Goal: Book appointment/travel/reservation

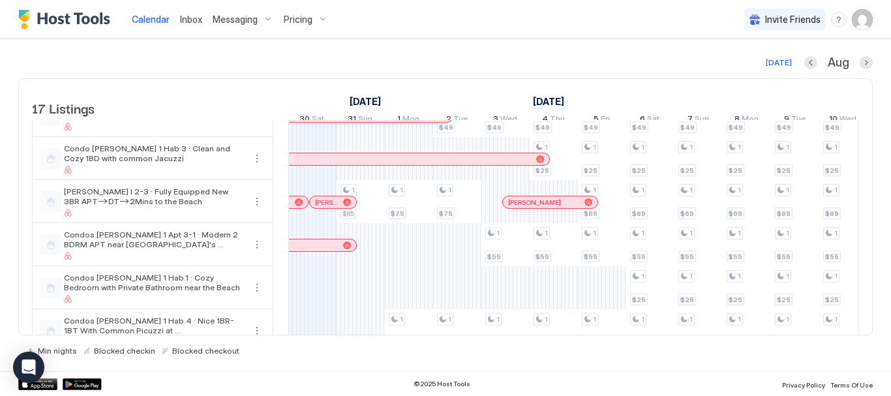
scroll to position [211, 0]
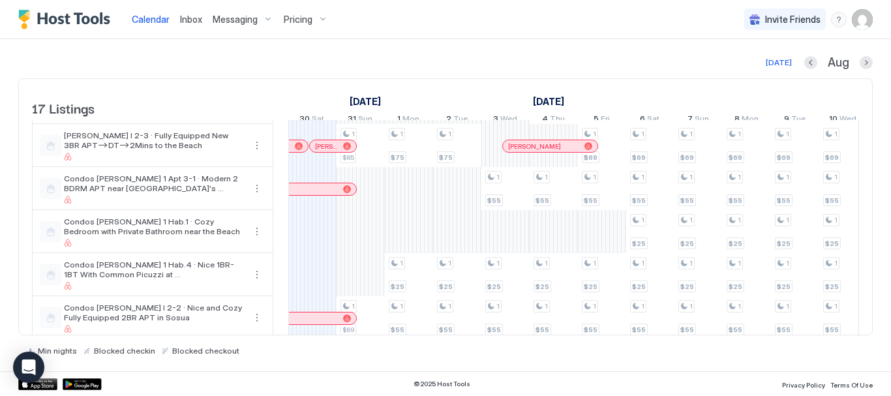
click at [357, 285] on div "1 $85 1 $69 1 $35 1 $399 1 $75 1 $25 1 $55 1 $35 1 $399 1 $49 1 $75 1 $25 1 $55…" at bounding box center [819, 274] width 2511 height 731
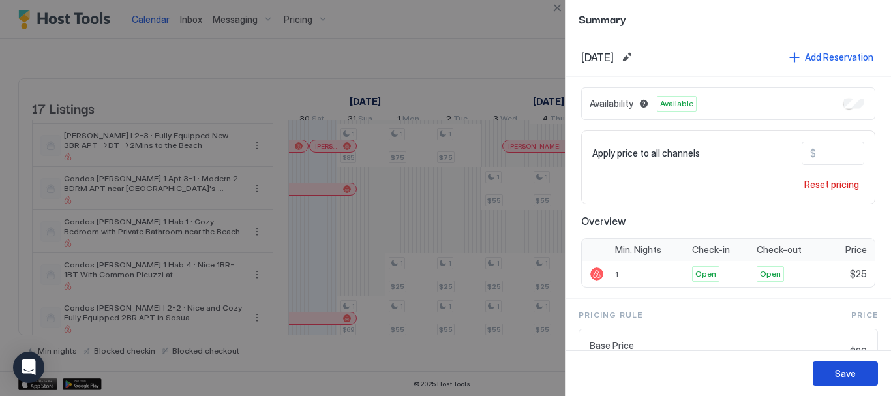
drag, startPoint x: 861, startPoint y: 374, endPoint x: 854, endPoint y: 374, distance: 7.2
click at [862, 374] on button "Save" at bounding box center [845, 373] width 65 height 24
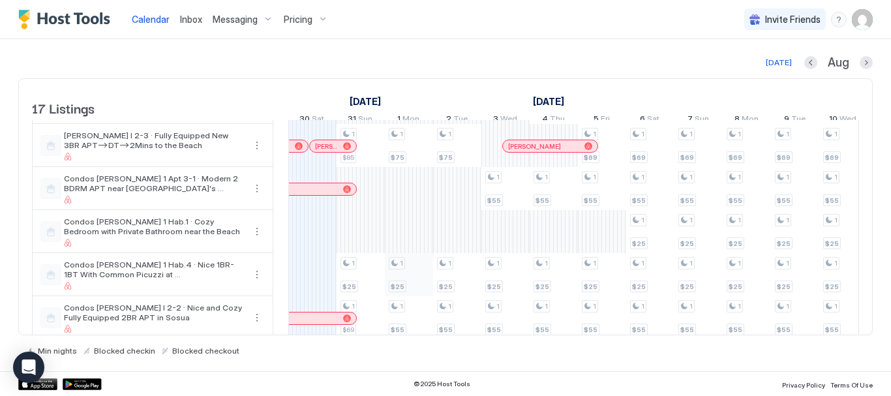
click at [418, 286] on div "1 $85 1 $25 1 $69 1 $35 1 $399 1 $75 1 $25 1 $55 1 $35 1 $399 1 $49 1 $75 1 $25…" at bounding box center [819, 274] width 2511 height 731
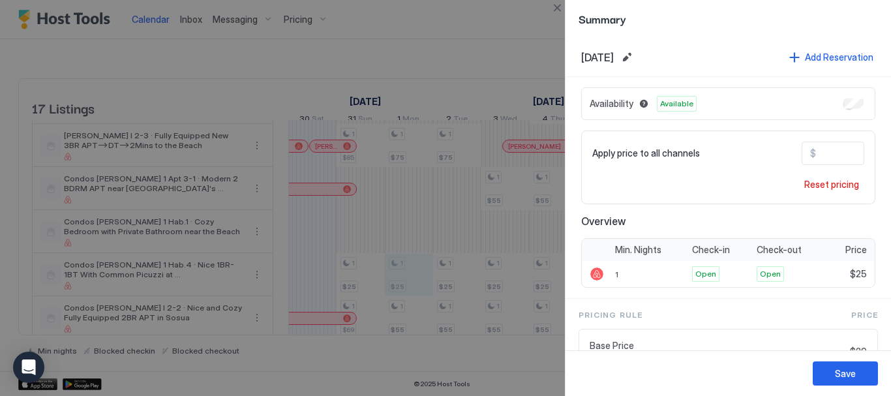
click at [559, 7] on button "Close" at bounding box center [557, 8] width 16 height 16
click at [558, 3] on div "Calendar Inbox Messaging Pricing Invite Friends RL" at bounding box center [445, 19] width 891 height 39
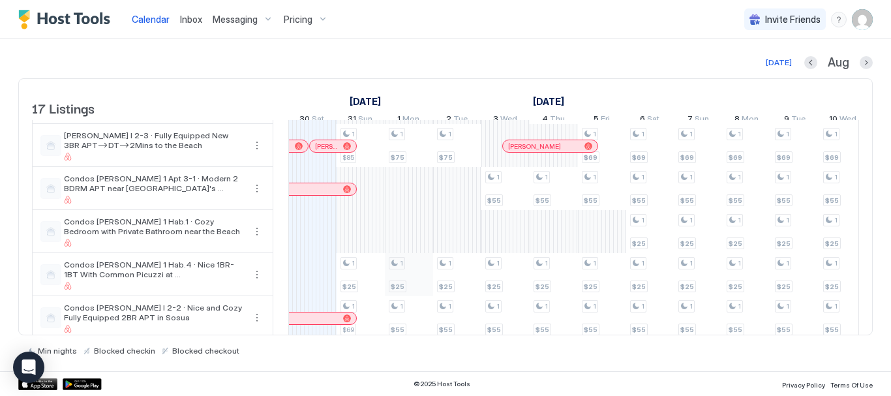
click at [412, 285] on div "1 $85 1 $25 1 $69 1 $35 1 $399 1 $75 1 $25 1 $55 1 $35 1 $399 1 $49 1 $75 1 $25…" at bounding box center [819, 274] width 2511 height 731
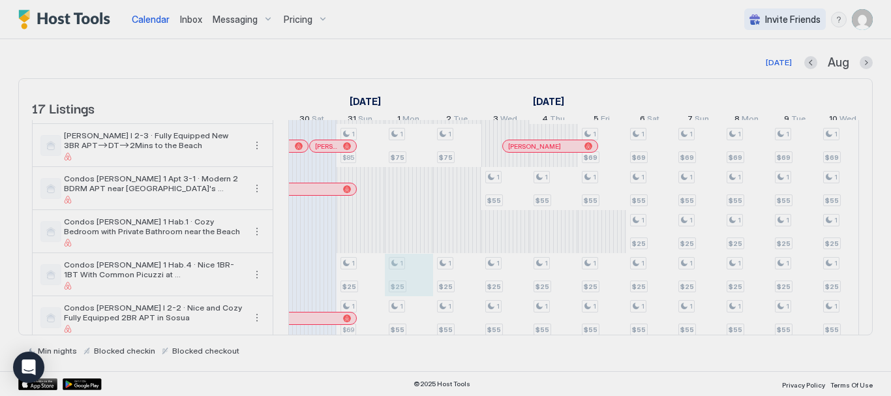
type input "**"
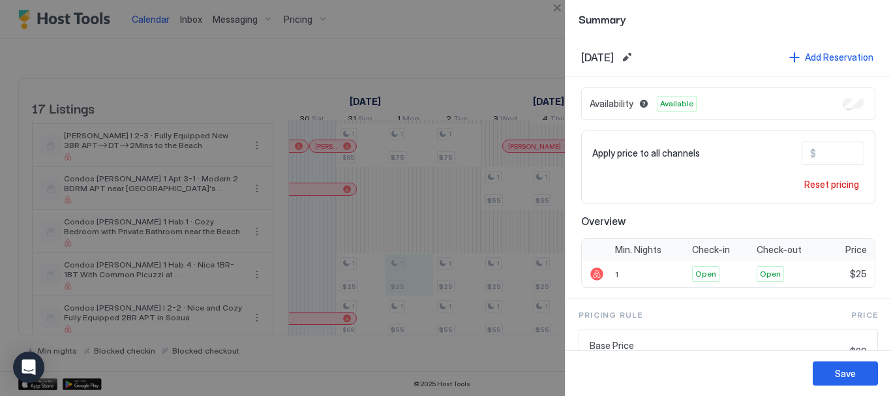
click at [508, 287] on div at bounding box center [445, 198] width 891 height 396
click at [562, 5] on button "Close" at bounding box center [557, 8] width 16 height 16
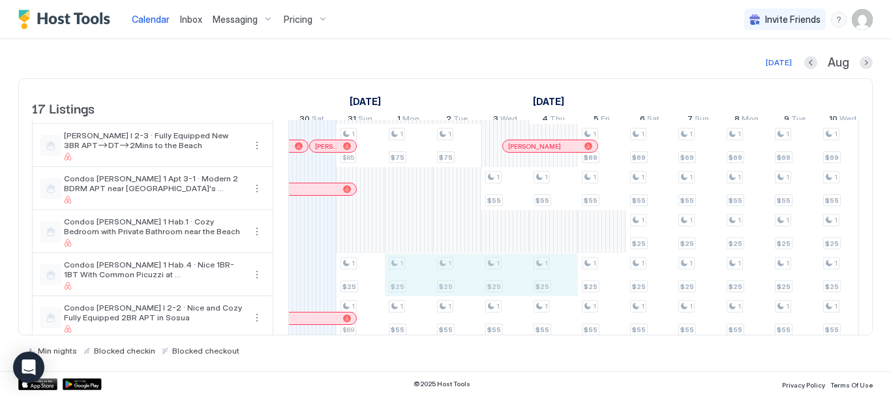
drag, startPoint x: 410, startPoint y: 273, endPoint x: 548, endPoint y: 275, distance: 137.7
click at [548, 275] on div "1 $85 1 $25 1 $69 1 $35 1 $399 1 $75 1 $25 1 $55 1 $35 1 $399 1 $49 1 $75 1 $25…" at bounding box center [819, 274] width 2511 height 731
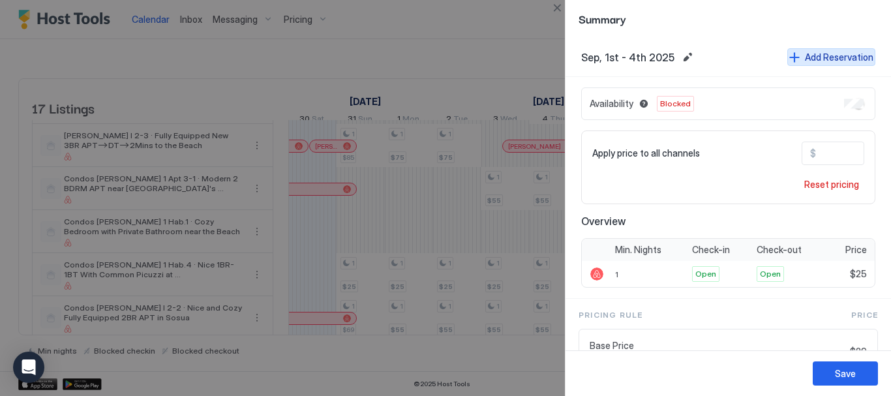
click at [840, 59] on div "Add Reservation" at bounding box center [839, 57] width 69 height 14
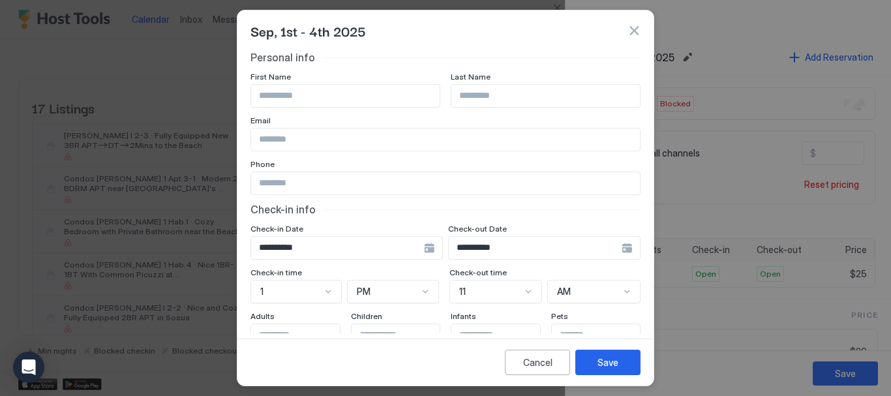
click at [268, 93] on input "Input Field" at bounding box center [345, 96] width 189 height 22
drag, startPoint x: 268, startPoint y: 93, endPoint x: 123, endPoint y: 58, distance: 149.7
click at [123, 58] on div "**********" at bounding box center [445, 198] width 891 height 396
type input "*"
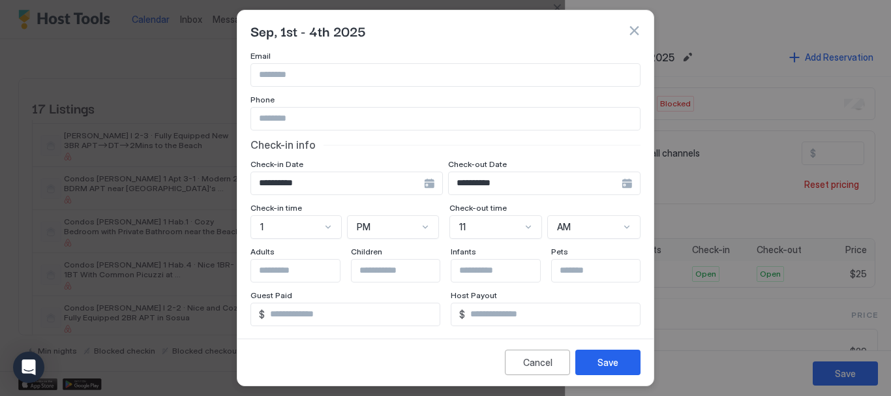
scroll to position [65, 0]
type input "*****"
click at [301, 262] on input "Input Field" at bounding box center [304, 270] width 107 height 22
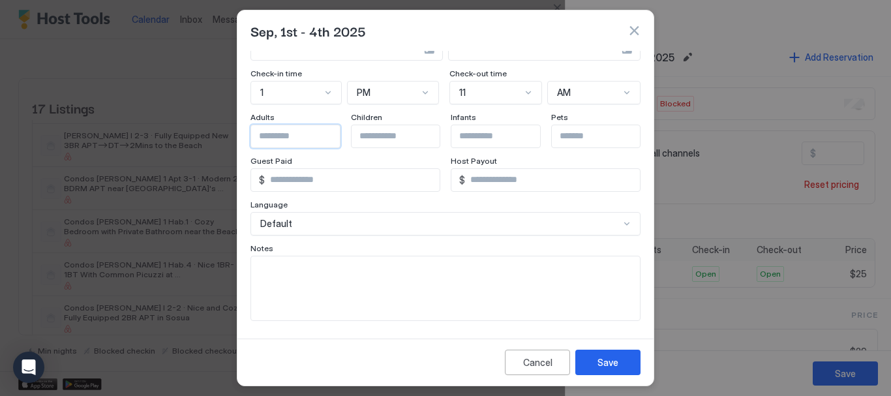
scroll to position [200, 0]
type input "*"
drag, startPoint x: 292, startPoint y: 185, endPoint x: 157, endPoint y: 184, distance: 135.1
click at [157, 184] on div "**********" at bounding box center [445, 198] width 891 height 396
type input "**"
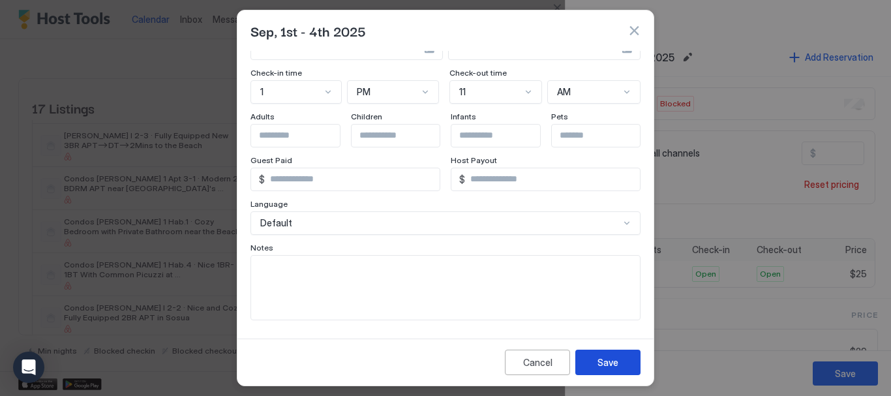
click at [602, 365] on div "Save" at bounding box center [608, 363] width 21 height 14
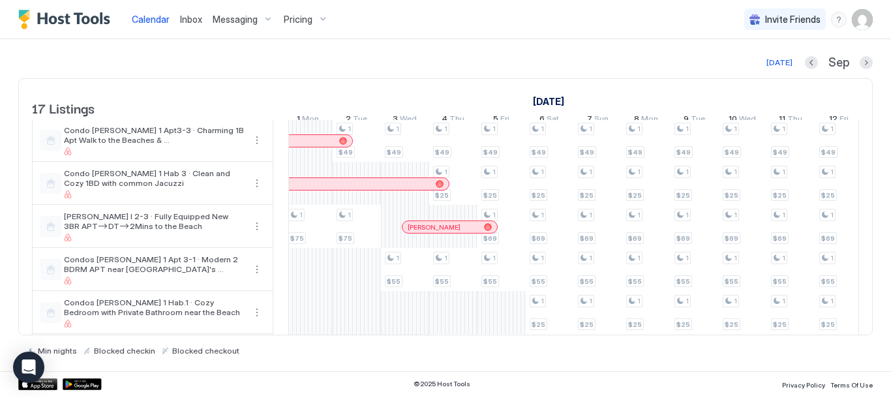
scroll to position [0, 0]
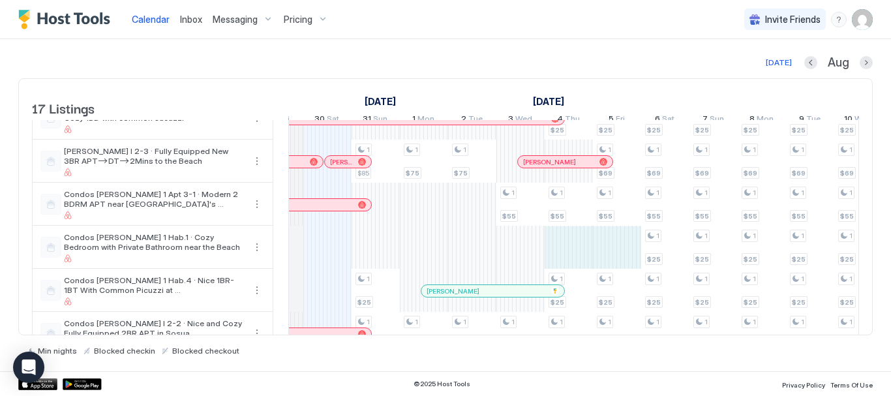
drag, startPoint x: 582, startPoint y: 253, endPoint x: 615, endPoint y: 256, distance: 32.7
click at [615, 256] on div "1 $85 1 $25 1 $69 1 $35 1 $399 1 $75 1 $55 1 $35 1 $399 1 $49 1 $75 1 $55 1 $35…" at bounding box center [834, 290] width 2511 height 731
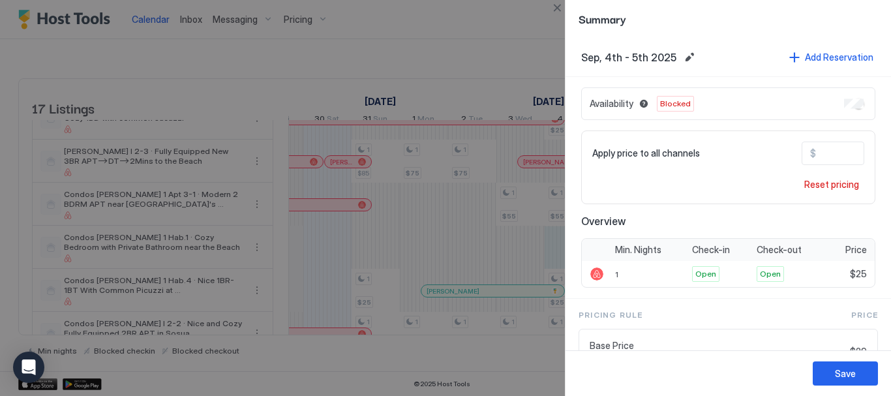
click at [854, 104] on div "Availability Blocked" at bounding box center [728, 103] width 294 height 33
click at [837, 373] on div "Save" at bounding box center [845, 374] width 21 height 14
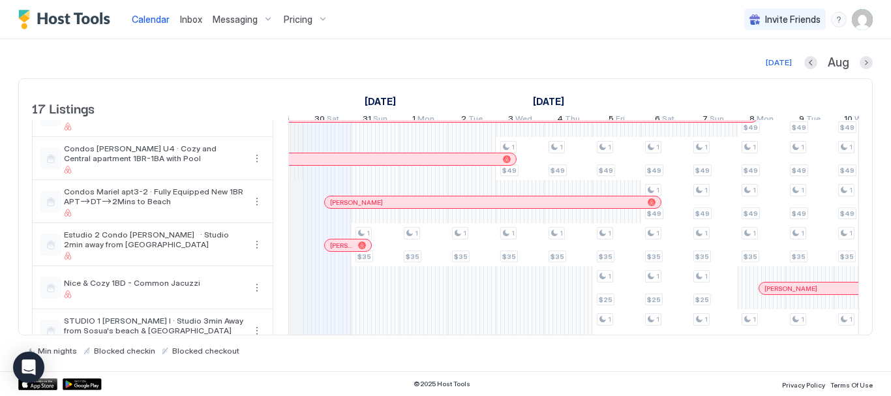
scroll to position [522, 0]
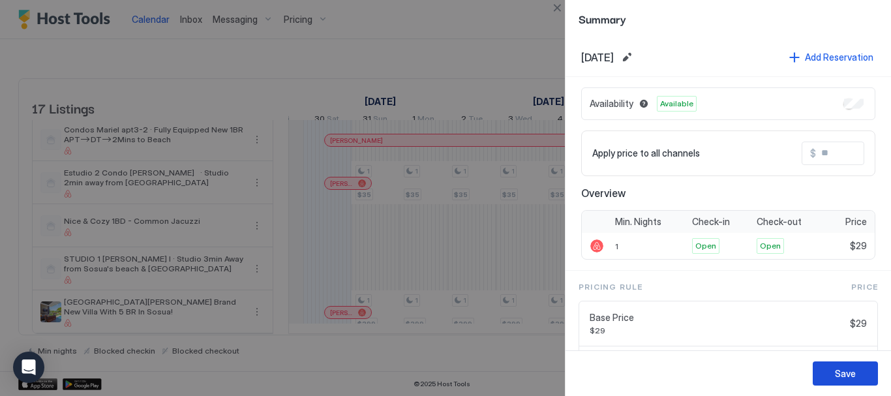
click at [829, 373] on button "Save" at bounding box center [845, 373] width 65 height 24
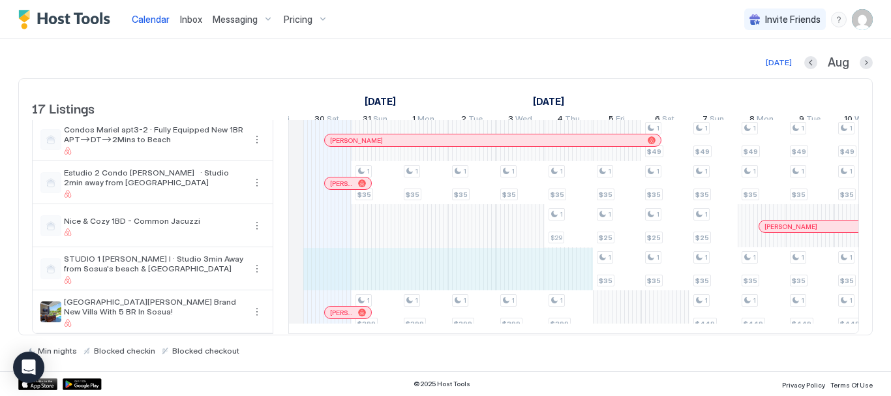
drag, startPoint x: 329, startPoint y: 275, endPoint x: 591, endPoint y: 273, distance: 262.3
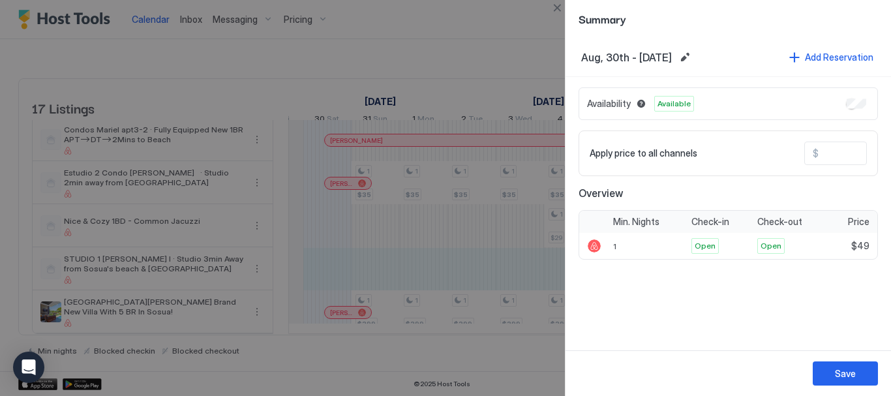
type input "**"
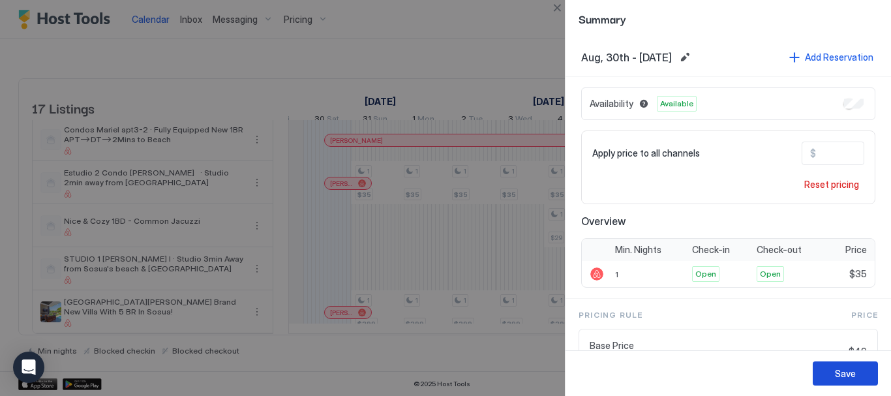
click at [836, 378] on div "Save" at bounding box center [845, 374] width 21 height 14
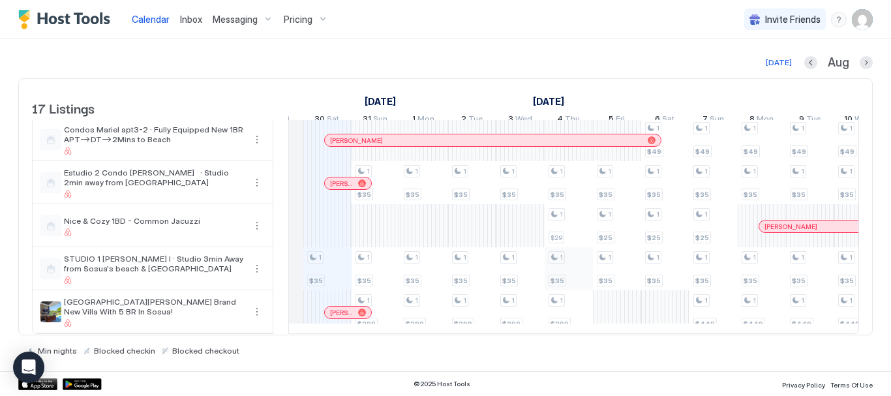
scroll to position [538, 0]
